Goal: Information Seeking & Learning: Learn about a topic

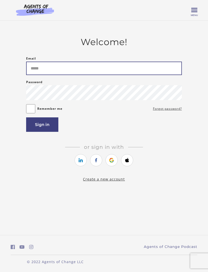
click at [155, 72] on input "Email" at bounding box center [104, 68] width 156 height 13
type input "**********"
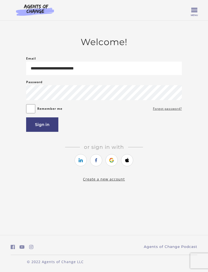
click at [51, 132] on button "Sign in" at bounding box center [42, 124] width 32 height 14
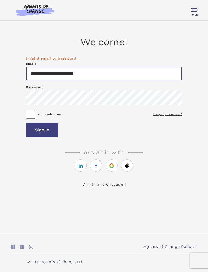
click at [155, 74] on input "**********" at bounding box center [104, 73] width 156 height 13
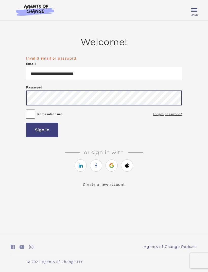
click at [42, 132] on button "Sign in" at bounding box center [42, 130] width 32 height 14
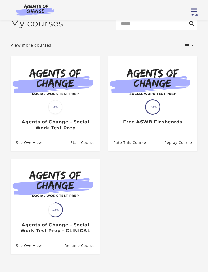
scroll to position [1, 0]
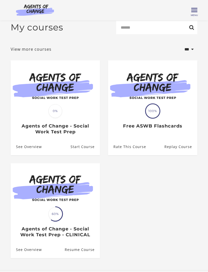
click at [64, 91] on img at bounding box center [55, 85] width 89 height 50
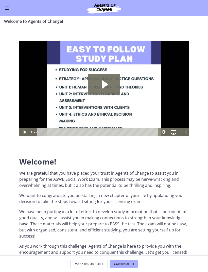
click at [114, 86] on icon "Play Video: c1o6hcmjueu5qasqsu00.mp4" at bounding box center [104, 84] width 32 height 20
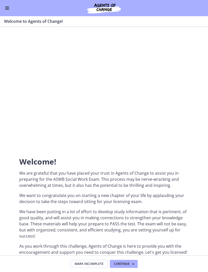
click at [170, 110] on div at bounding box center [103, 88] width 169 height 95
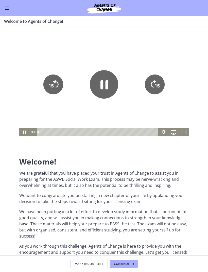
click at [185, 130] on icon "Fullscreen" at bounding box center [184, 132] width 10 height 9
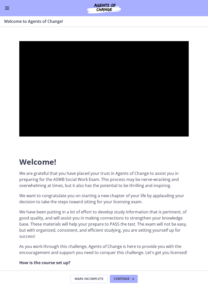
click at [189, 137] on div at bounding box center [103, 88] width 169 height 95
click at [167, 137] on div at bounding box center [103, 88] width 169 height 95
click at [117, 137] on div at bounding box center [103, 88] width 169 height 95
click at [78, 137] on div at bounding box center [103, 88] width 169 height 95
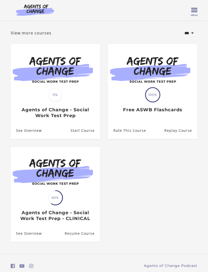
click at [71, 195] on img at bounding box center [55, 172] width 89 height 50
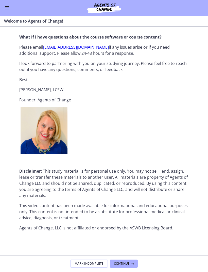
scroll to position [562, 0]
click at [129, 264] on span "Continue" at bounding box center [122, 264] width 16 height 4
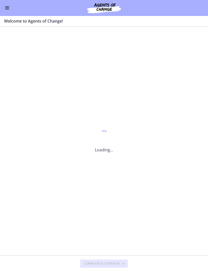
scroll to position [0, 0]
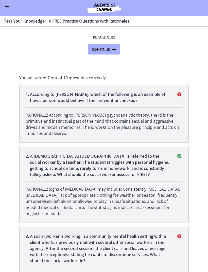
scroll to position [51, 0]
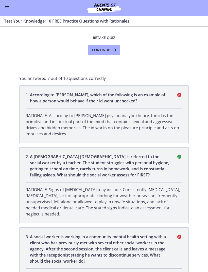
click at [131, 101] on p "According to Freud, which of the following is an example of how a person would …" at bounding box center [100, 98] width 140 height 12
click at [153, 137] on p "RATIONALE: According to Freud’s psychoanalytic theory, the id is the primitive …" at bounding box center [104, 125] width 157 height 24
click at [121, 105] on li "1 . According to Freud, which of the following is an example of how a person wo…" at bounding box center [103, 115] width 169 height 58
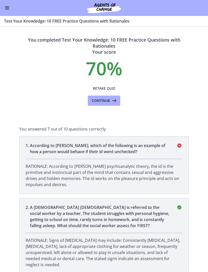
scroll to position [0, 0]
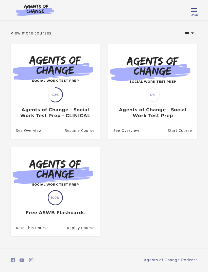
click at [176, 78] on img at bounding box center [152, 69] width 89 height 50
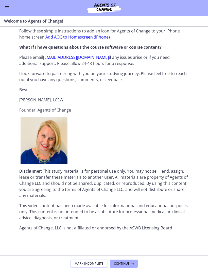
scroll to position [495, 0]
click at [127, 263] on span "Continue" at bounding box center [122, 264] width 16 height 4
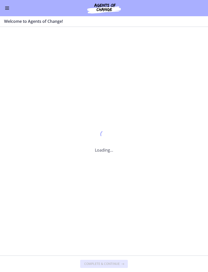
scroll to position [0, 0]
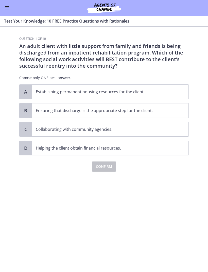
click at [10, 7] on button "Enable menu" at bounding box center [7, 8] width 6 height 6
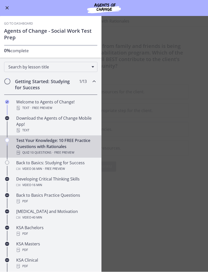
click at [78, 167] on div "Video · 36 min · Free preview" at bounding box center [55, 169] width 79 height 6
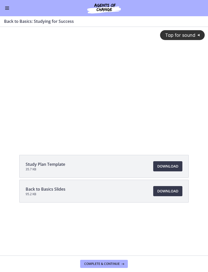
click at [7, 7] on button "Enable menu" at bounding box center [7, 8] width 6 height 6
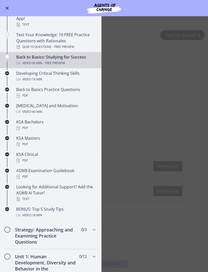
scroll to position [107, 0]
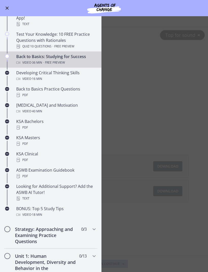
click at [74, 176] on div "PDF" at bounding box center [55, 176] width 79 height 6
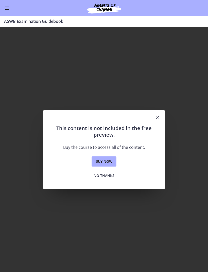
click at [103, 177] on span "No thanks" at bounding box center [104, 176] width 21 height 6
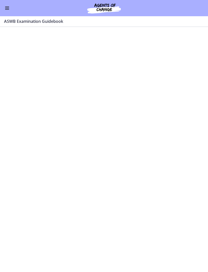
click at [8, 6] on button "Enable menu" at bounding box center [7, 8] width 6 height 6
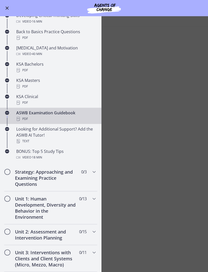
scroll to position [172, 0]
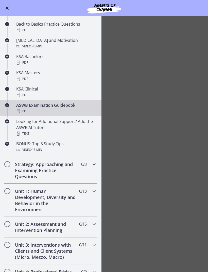
click at [92, 170] on div "Strategy: Approaching and Examining Practice Questions 0 / 3 Completed" at bounding box center [50, 170] width 93 height 27
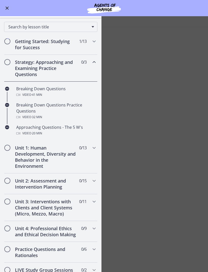
scroll to position [40, 0]
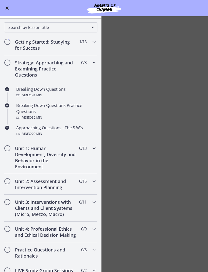
click at [93, 149] on icon "Chapters" at bounding box center [94, 148] width 6 height 6
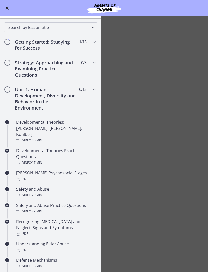
click at [75, 127] on div "Developmental Theories: Erikson, Piaget, Kohlberg Video · 35 min" at bounding box center [55, 131] width 79 height 24
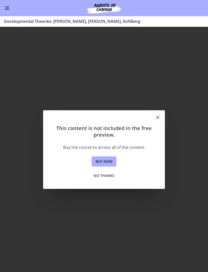
click at [156, 115] on icon "Close" at bounding box center [158, 117] width 6 height 6
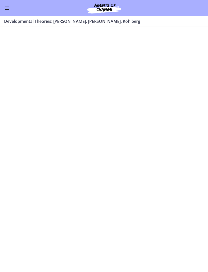
click at [127, 1] on div "Go to Dashboard" at bounding box center [104, 8] width 208 height 16
click at [6, 9] on span "Enable menu" at bounding box center [7, 9] width 4 height 1
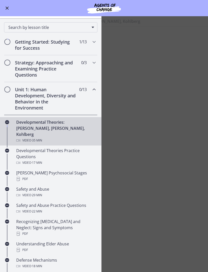
click at [27, 160] on div "Video · 17 min" at bounding box center [55, 163] width 79 height 6
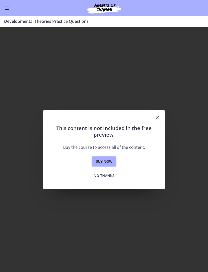
click at [94, 174] on span "No thanks" at bounding box center [104, 176] width 21 height 6
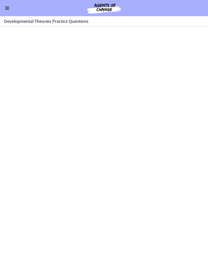
click at [10, 8] on button "Enable menu" at bounding box center [7, 8] width 6 height 6
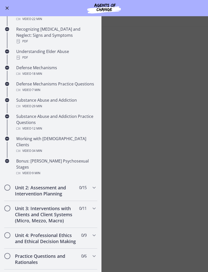
scroll to position [236, 0]
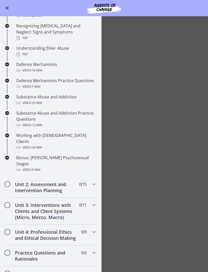
click at [23, 132] on div "Working with LGBTQ+ Clients Video · 34 min" at bounding box center [55, 141] width 79 height 18
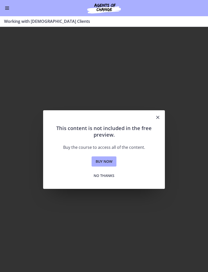
click at [105, 180] on button "No thanks" at bounding box center [104, 176] width 29 height 10
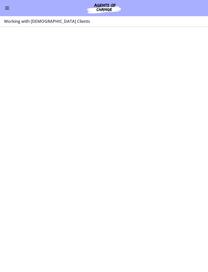
click at [8, 3] on div "Go to Dashboard" at bounding box center [104, 8] width 208 height 16
click at [9, 8] on span "Enable menu" at bounding box center [7, 8] width 4 height 1
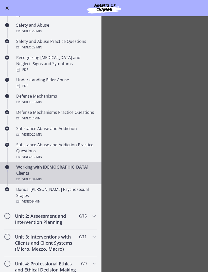
scroll to position [330, 0]
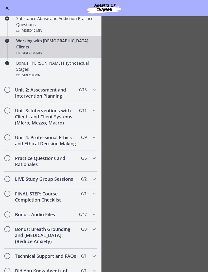
click at [88, 82] on div "Unit 2: Assessment and Intervention Planning 0 / 15 Completed" at bounding box center [50, 92] width 93 height 21
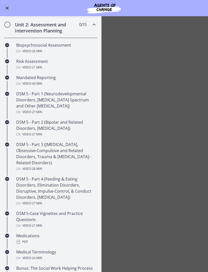
scroll to position [135, 0]
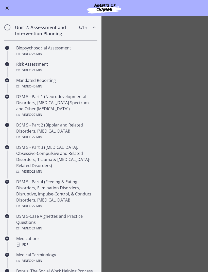
click at [79, 110] on div "DSM 5 - Part 1 (Neurodevelopmental Disorders, Schizophrenia Spectrum and Other …" at bounding box center [55, 106] width 79 height 24
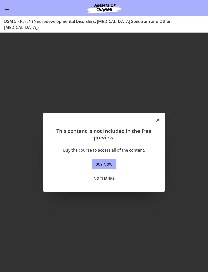
click at [110, 166] on span "Buy now" at bounding box center [104, 164] width 17 height 6
